Goal: Task Accomplishment & Management: Manage account settings

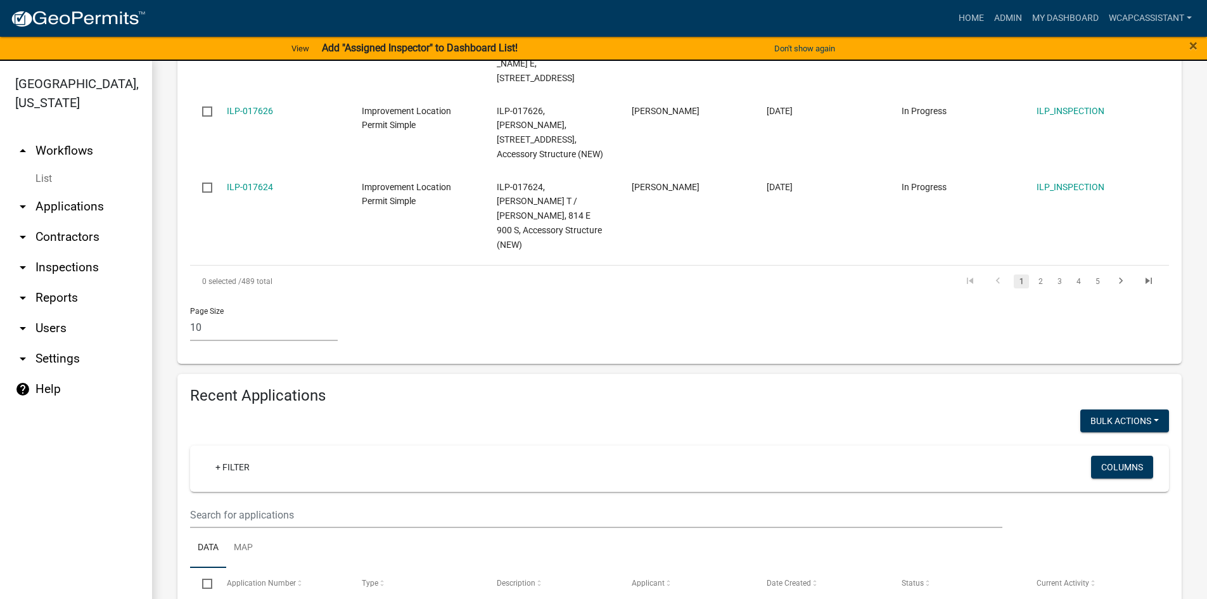
scroll to position [1022, 0]
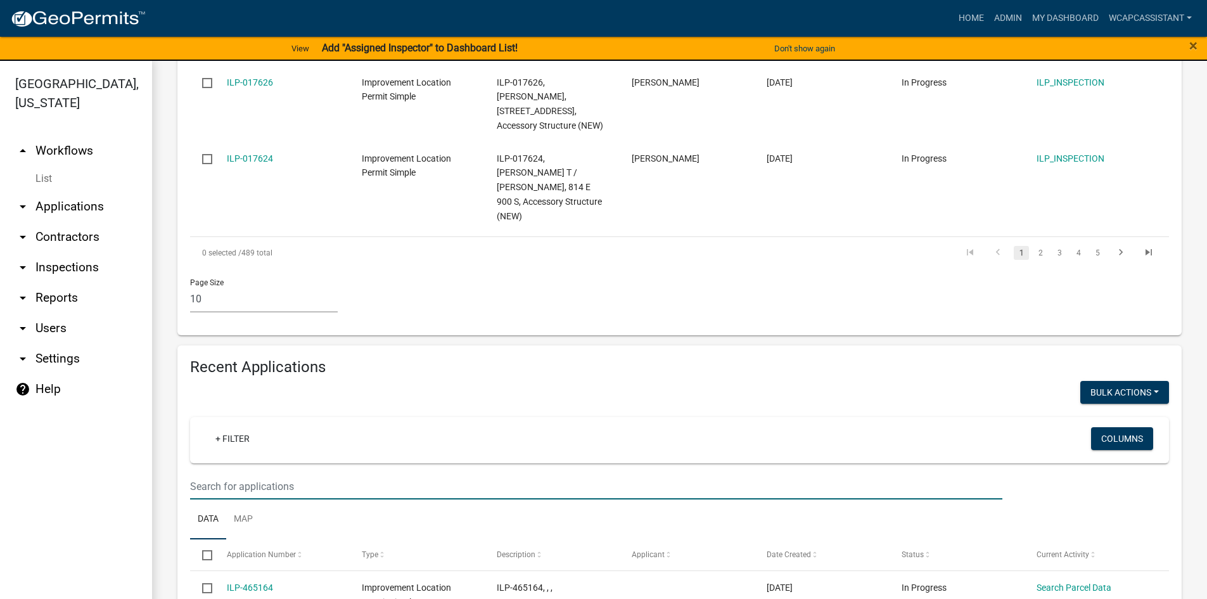
type input "markley"
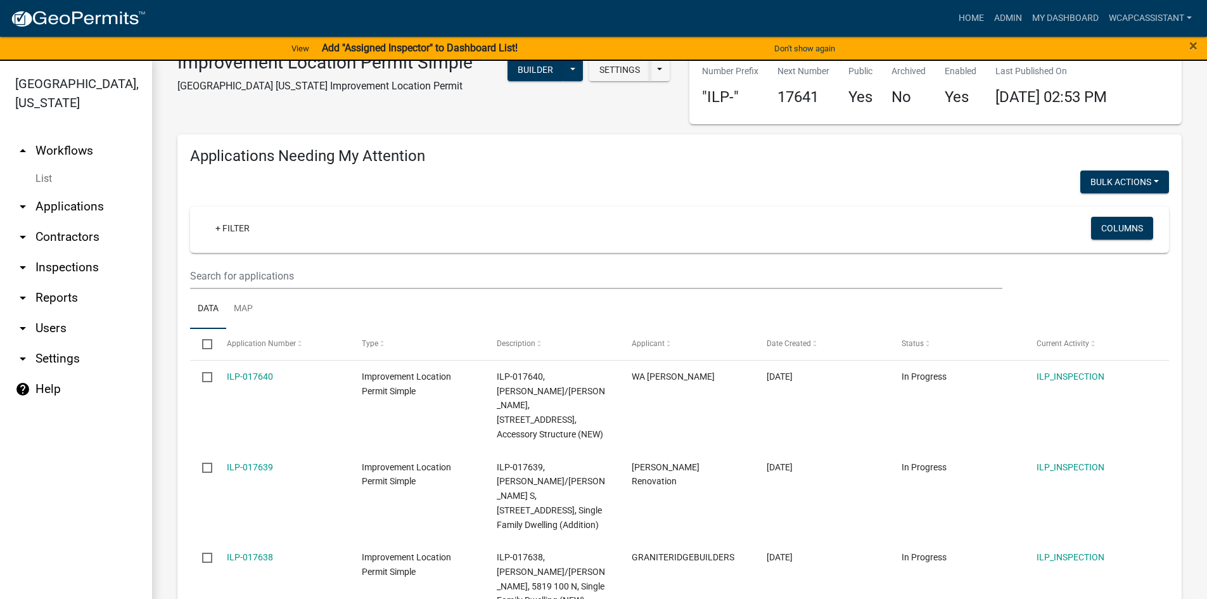
scroll to position [0, 0]
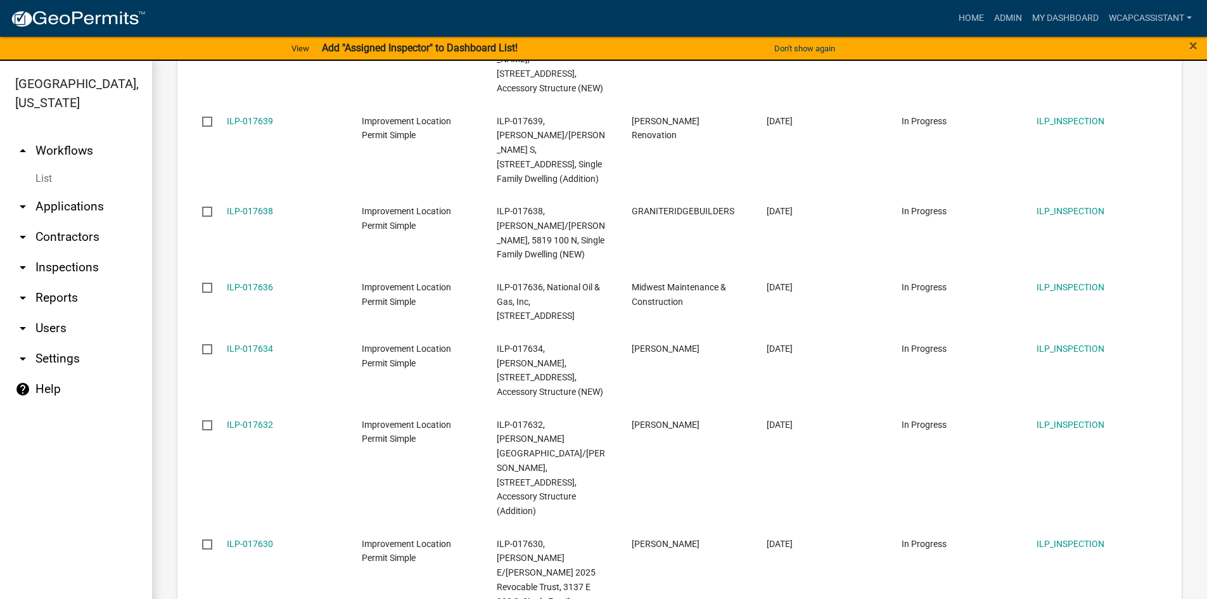
scroll to position [1139, 0]
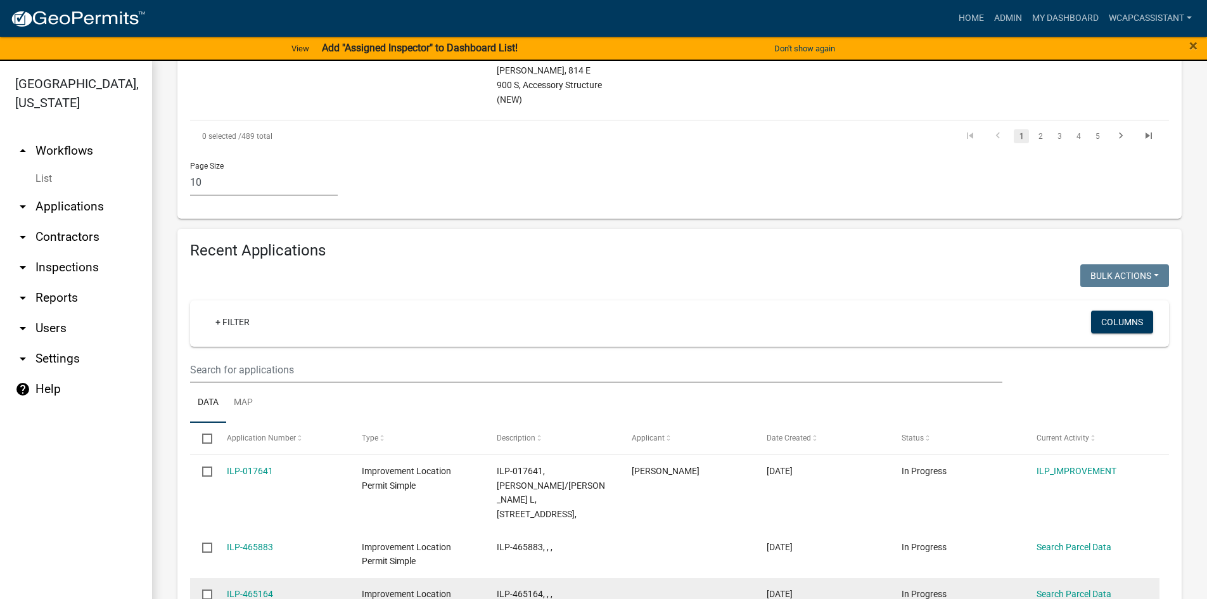
click at [209, 589] on input "checkbox" at bounding box center [206, 593] width 8 height 8
checkbox input "true"
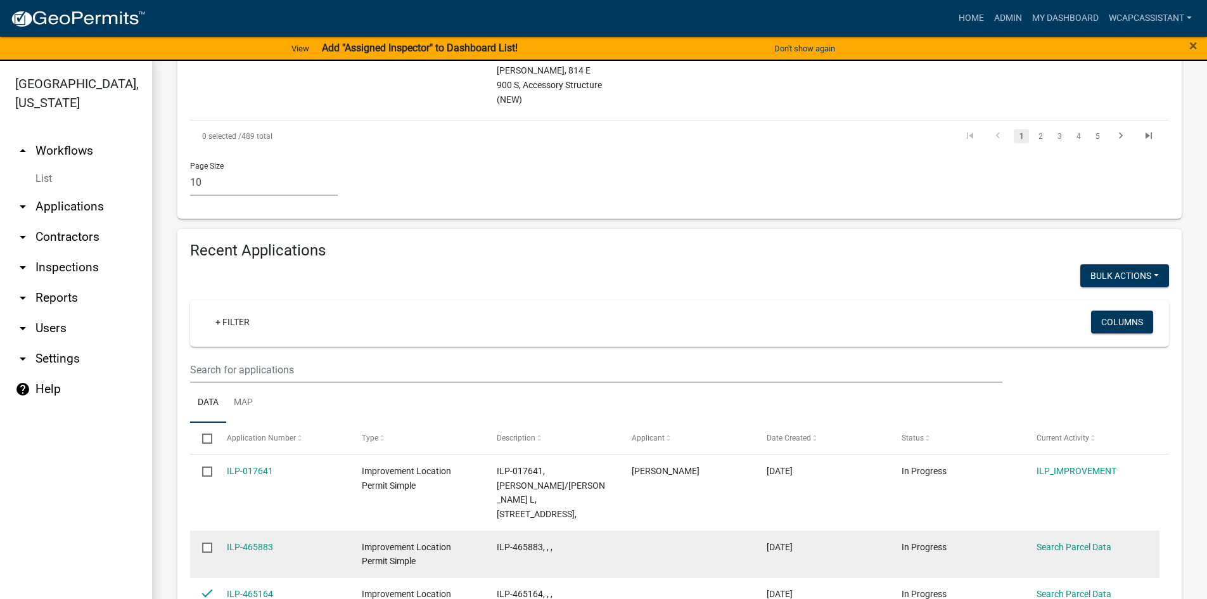
click at [210, 543] on input "checkbox" at bounding box center [206, 547] width 8 height 8
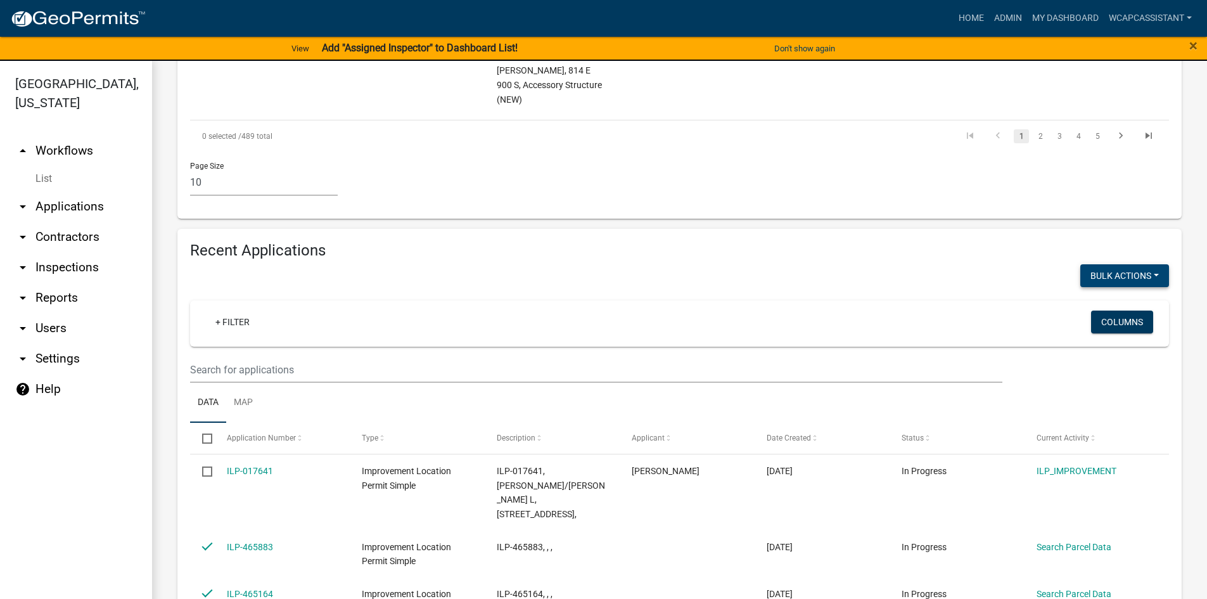
click at [1111, 293] on button "Void" at bounding box center [1118, 308] width 101 height 30
checkbox input "false"
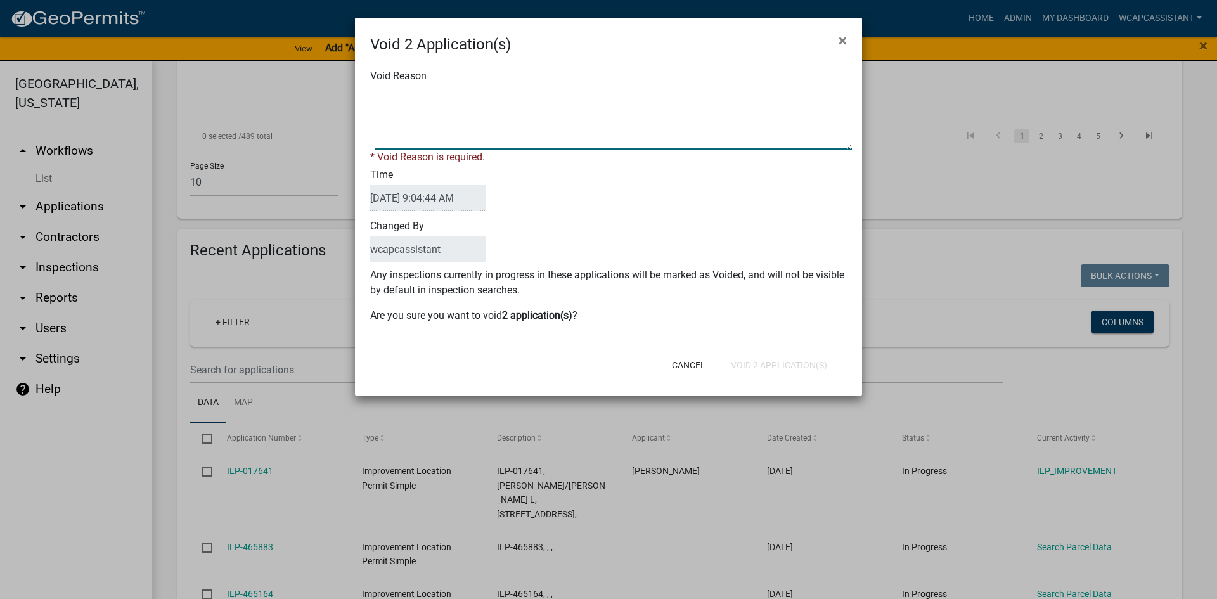
click at [427, 131] on textarea "Void Reason" at bounding box center [613, 117] width 477 height 63
click at [379, 94] on textarea "Void Reason" at bounding box center [613, 117] width 477 height 63
type textarea "No parcel selected. Please reapply when you are ready to proceed."
click at [785, 363] on div "Cancel Void 2 Application(s)" at bounding box center [691, 365] width 312 height 33
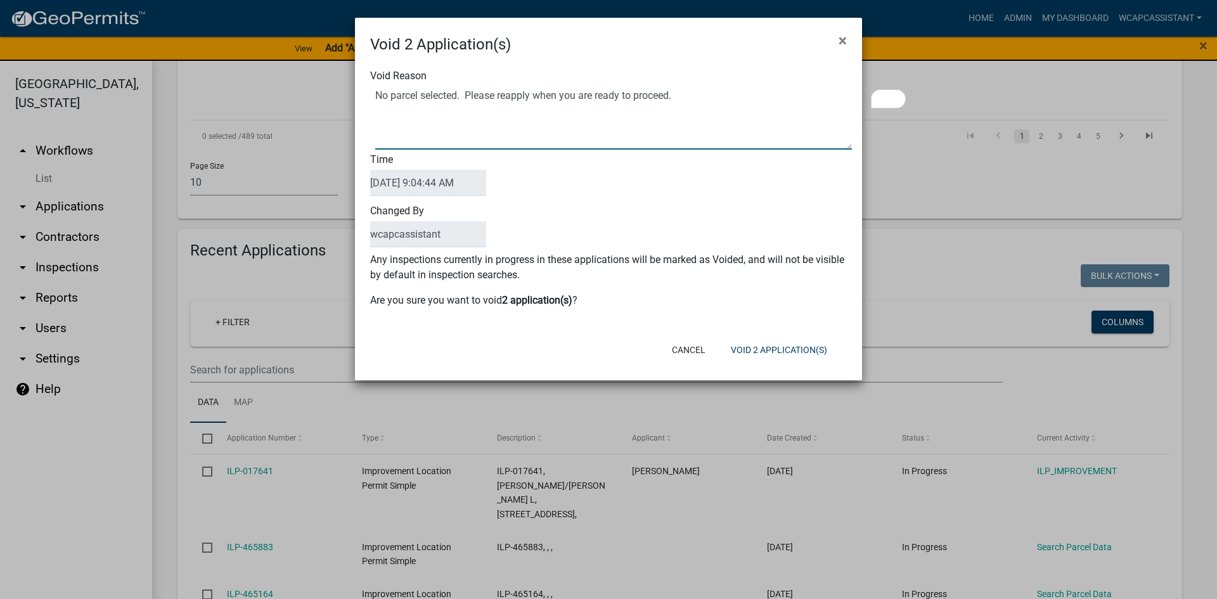
click at [600, 87] on textarea "Void Reason" at bounding box center [613, 117] width 477 height 63
click at [772, 349] on button "Void 2 Application(s)" at bounding box center [779, 349] width 117 height 23
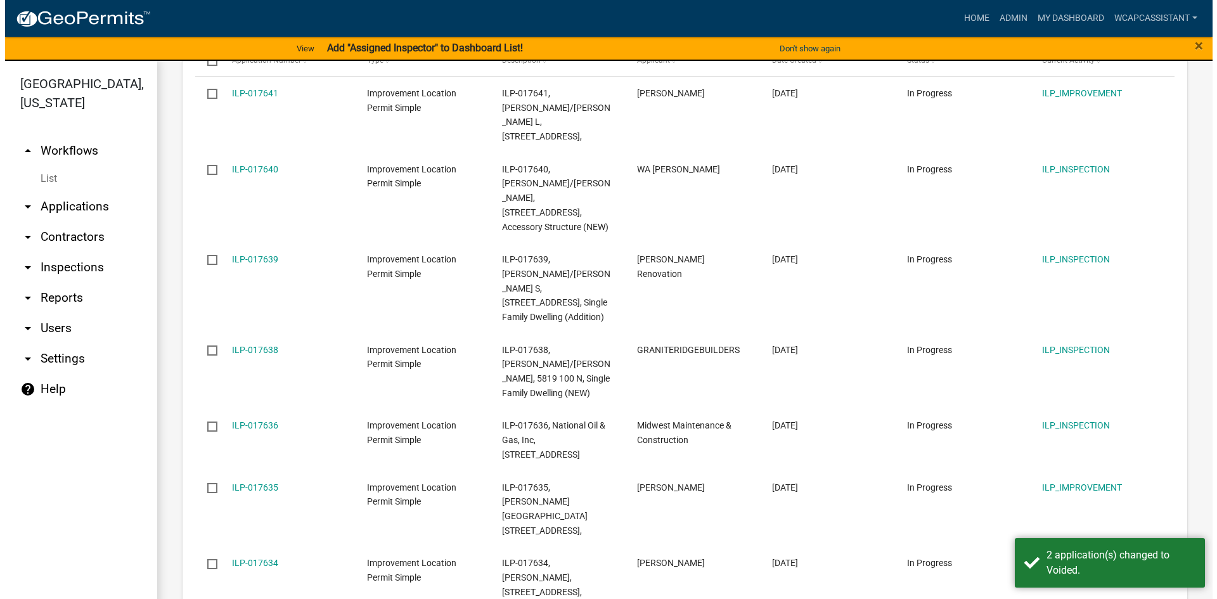
scroll to position [1519, 0]
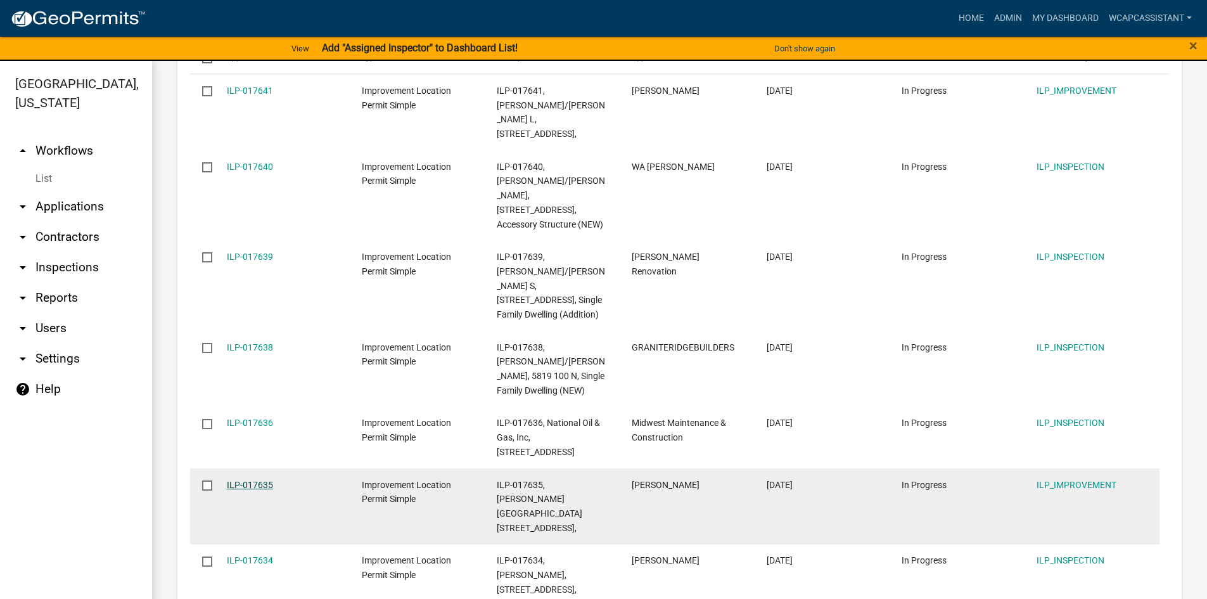
click at [246, 480] on link "ILP-017635" at bounding box center [250, 485] width 46 height 10
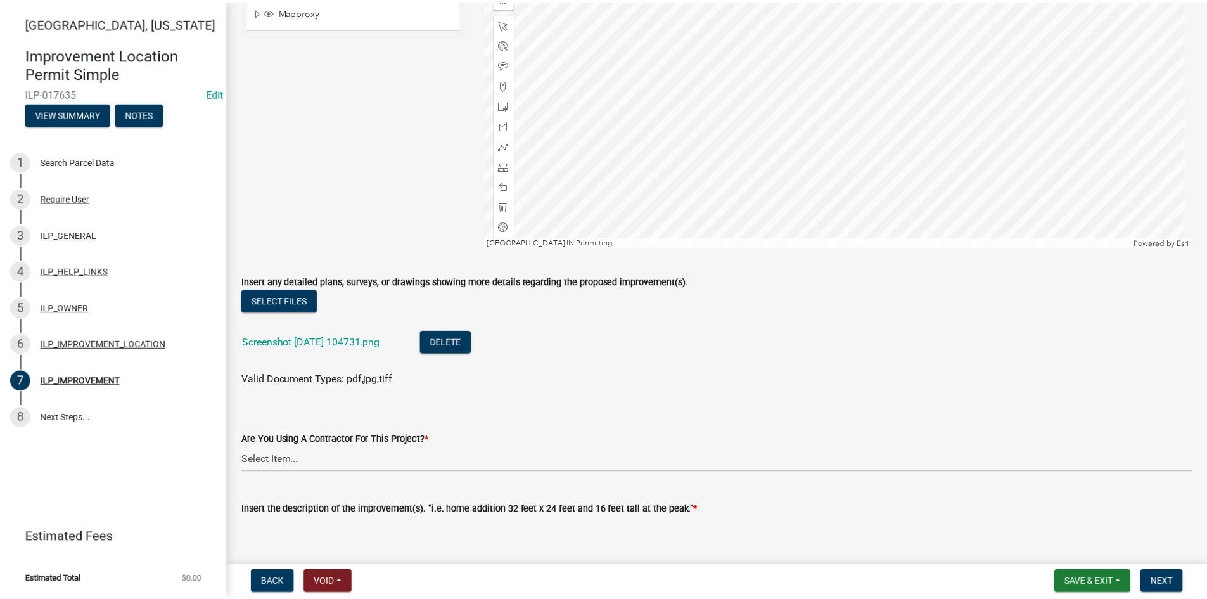
scroll to position [317, 0]
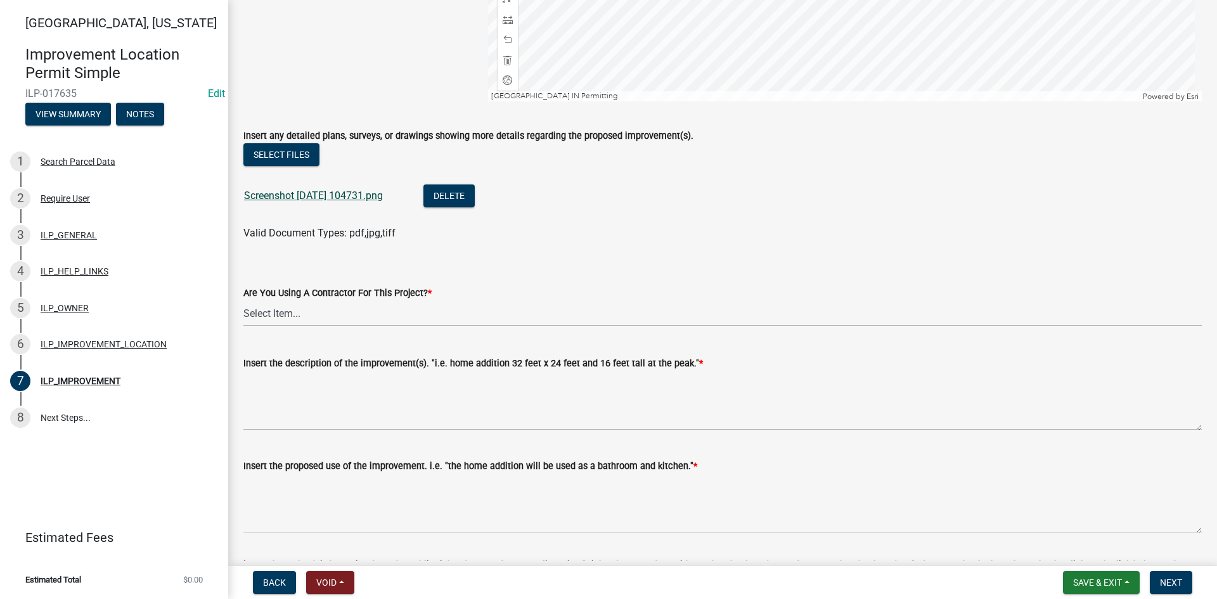
click at [338, 193] on link "Screenshot [DATE] 104731.png" at bounding box center [313, 196] width 139 height 12
click at [323, 588] on button "Void" at bounding box center [330, 582] width 48 height 23
click at [342, 549] on button "Void" at bounding box center [356, 549] width 101 height 30
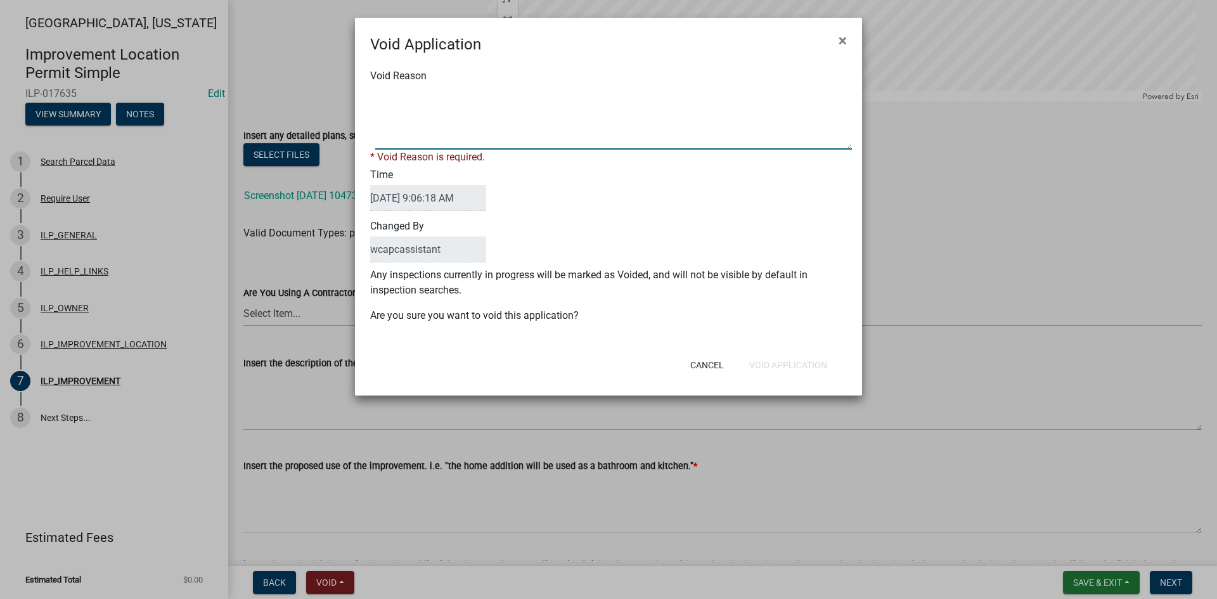
click at [426, 121] on textarea "Void Reason" at bounding box center [613, 117] width 477 height 63
type textarea "No permit is required for a parking lot. However, a development plan will be ne…"
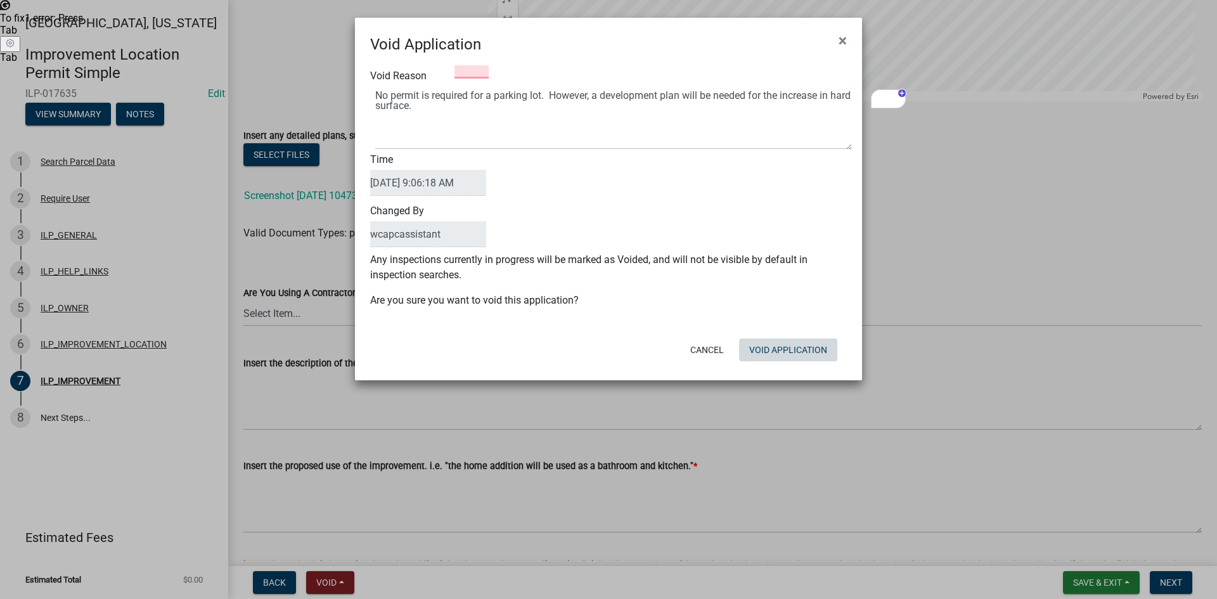
click at [795, 368] on form "Void Application × Void Reason Time [DATE] 9:06:18 AM Changed By wcapcassistant…" at bounding box center [608, 193] width 507 height 351
click at [806, 349] on button "Void Application" at bounding box center [788, 349] width 98 height 23
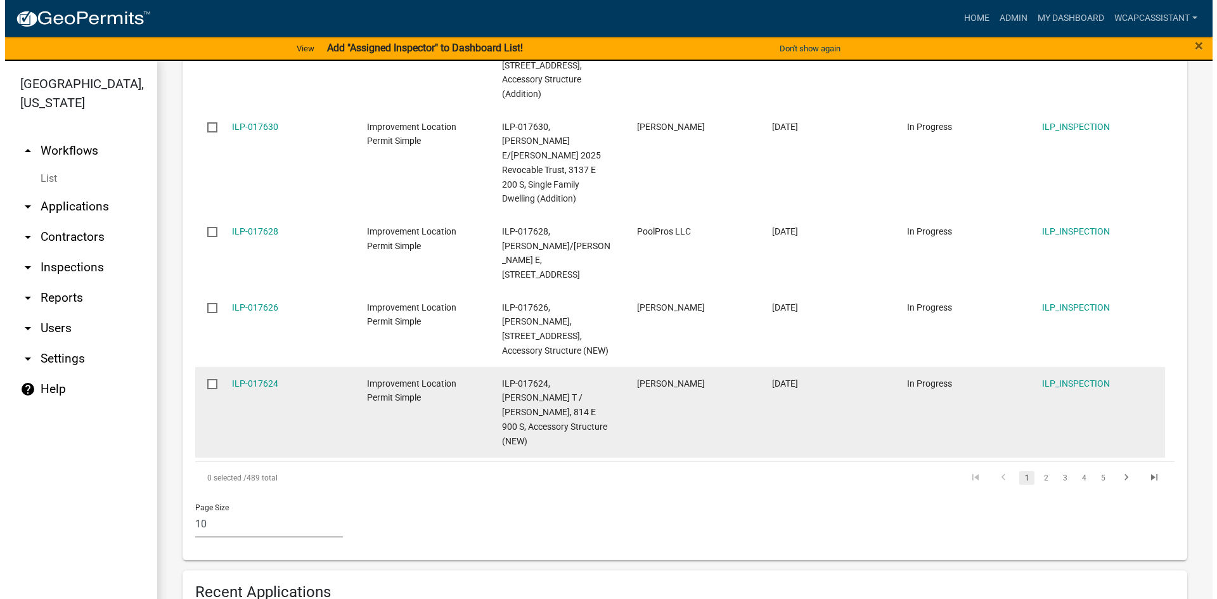
scroll to position [951, 0]
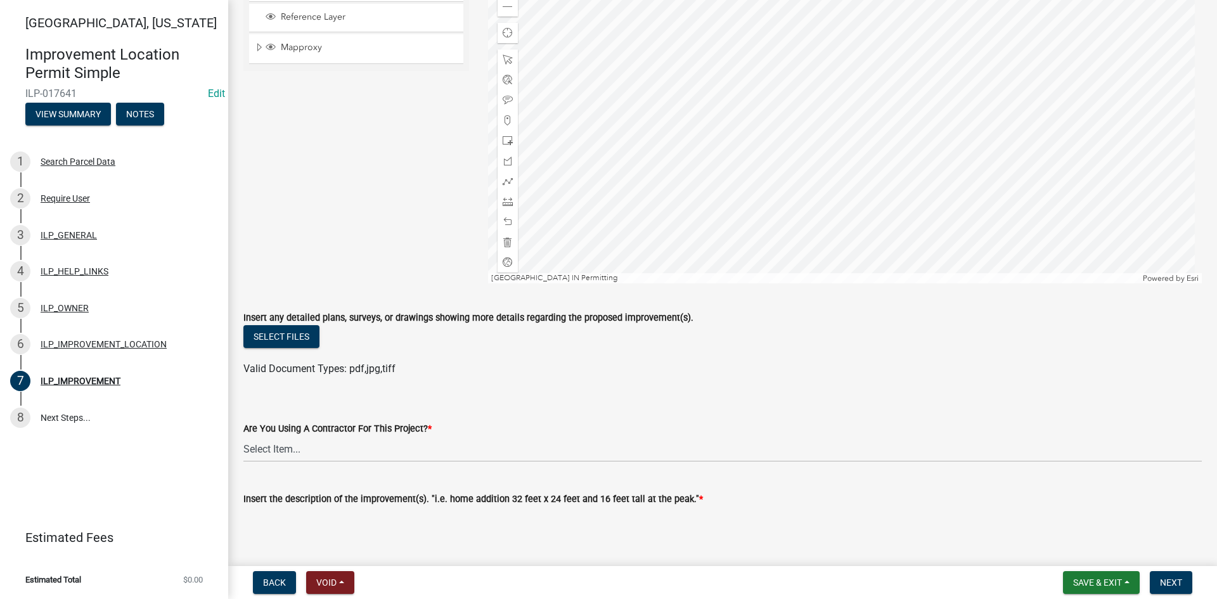
scroll to position [63, 0]
